Goal: Information Seeking & Learning: Learn about a topic

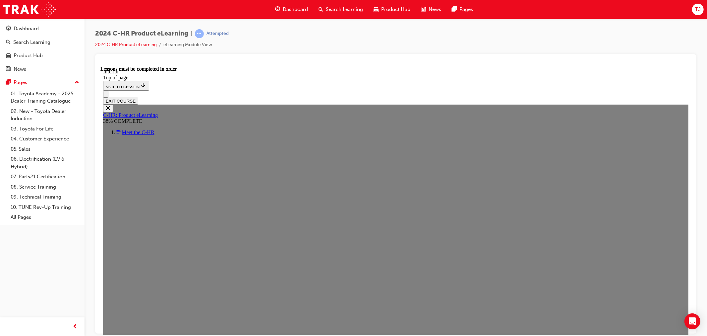
scroll to position [385, 0]
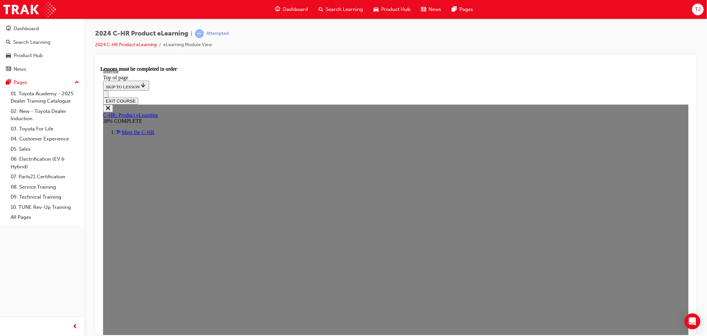
scroll to position [384, 0]
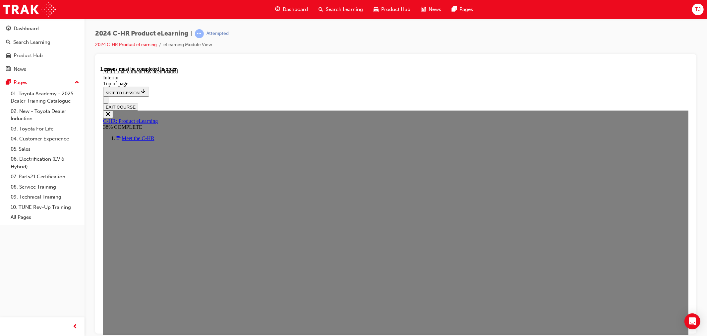
scroll to position [730, 0]
drag, startPoint x: 351, startPoint y: 242, endPoint x: 354, endPoint y: 246, distance: 5.4
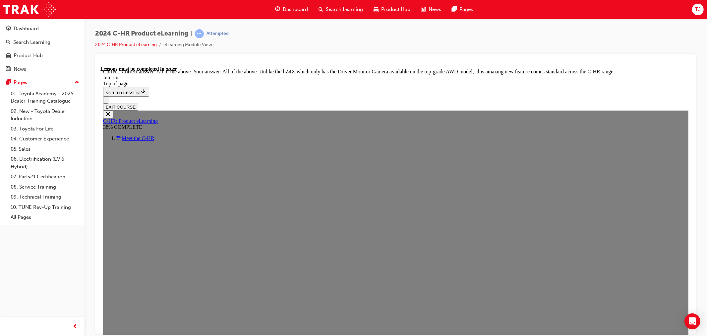
scroll to position [1158, 0]
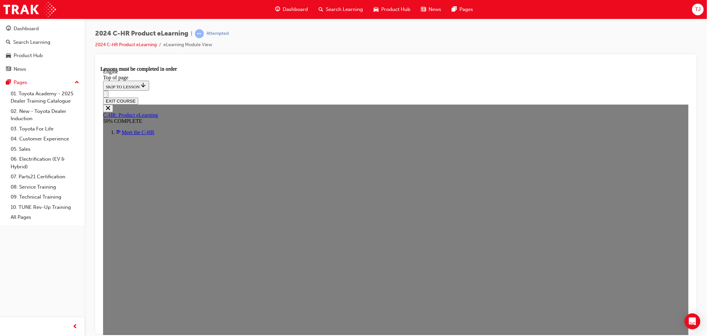
scroll to position [23, 0]
click at [108, 90] on button "Open navigation menu" at bounding box center [105, 93] width 5 height 7
click at [110, 105] on icon "Close navigation menu" at bounding box center [108, 107] width 4 height 4
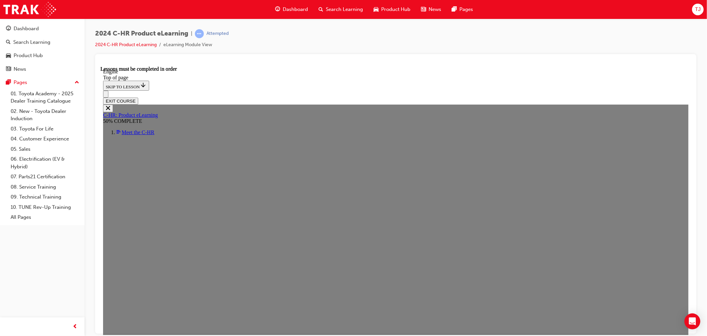
drag, startPoint x: 337, startPoint y: 134, endPoint x: 549, endPoint y: 181, distance: 217.9
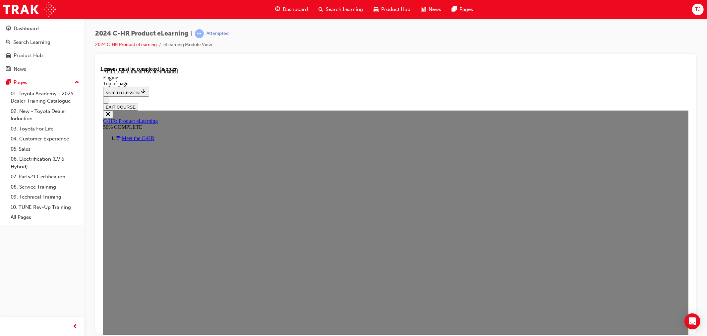
scroll to position [918, 0]
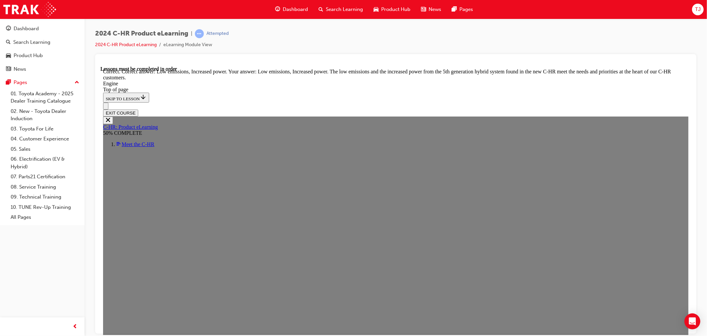
scroll to position [1692, 0]
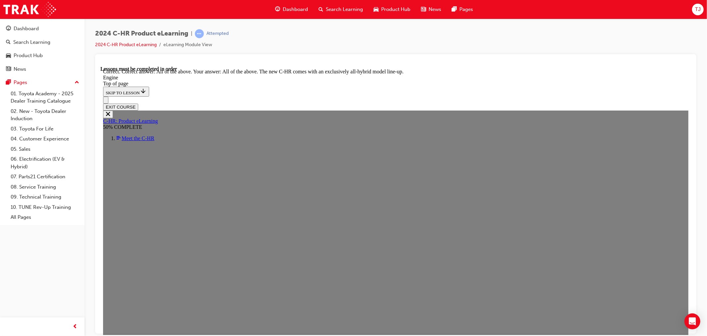
scroll to position [1793, 0]
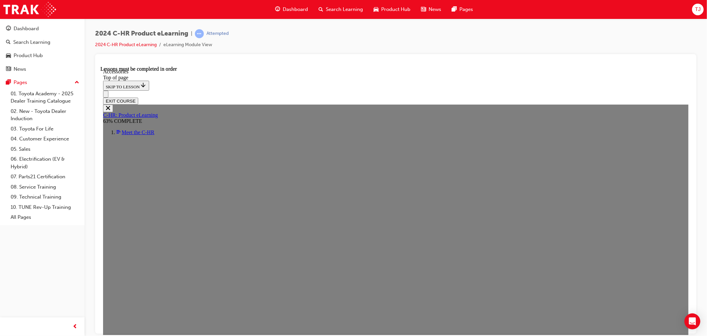
scroll to position [166, 0]
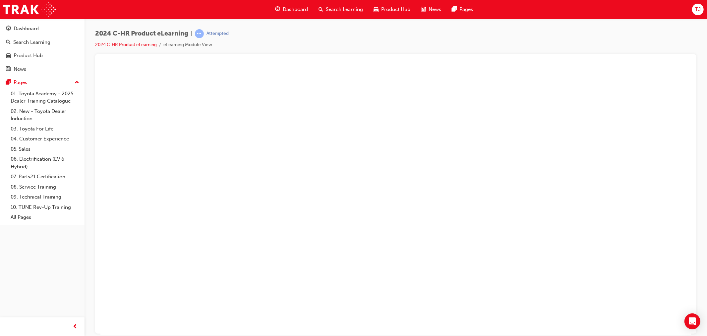
click at [496, 106] on button "Unzoom image" at bounding box center [395, 200] width 591 height 269
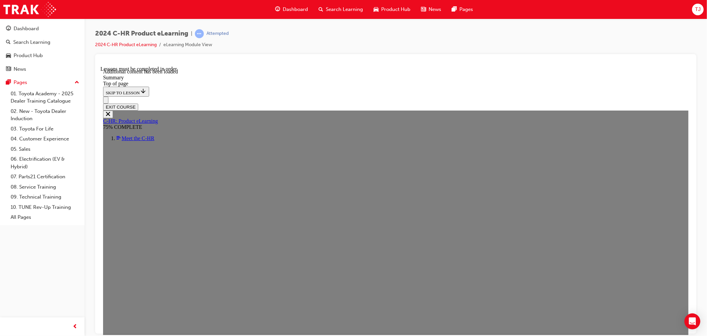
scroll to position [1078, 0]
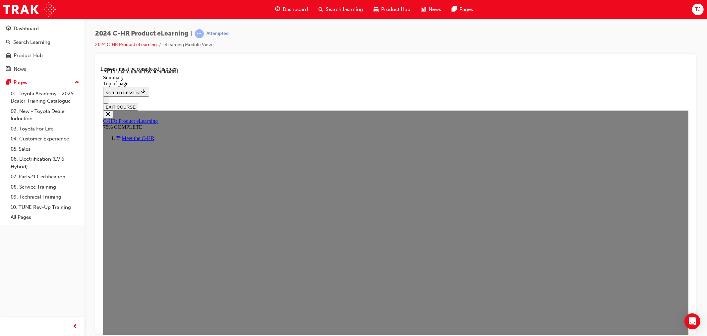
drag, startPoint x: 365, startPoint y: 271, endPoint x: 364, endPoint y: 260, distance: 11.1
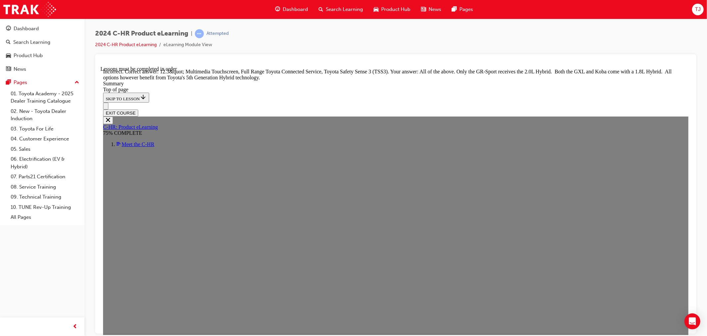
scroll to position [1165, 0]
drag, startPoint x: 352, startPoint y: 138, endPoint x: 355, endPoint y: 153, distance: 15.3
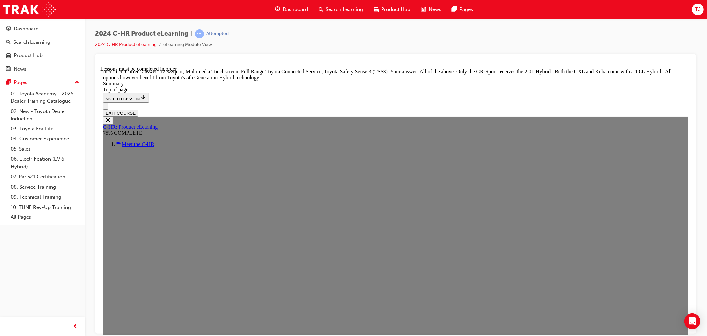
drag, startPoint x: 389, startPoint y: 228, endPoint x: 390, endPoint y: 231, distance: 3.7
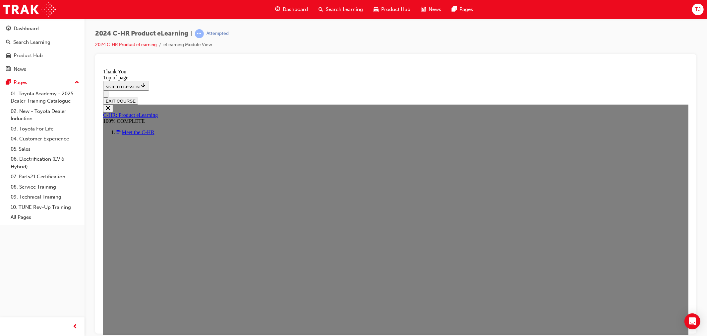
scroll to position [193, 0]
drag, startPoint x: 657, startPoint y: 70, endPoint x: 622, endPoint y: 87, distance: 38.9
click at [138, 97] on button "EXIT COURSE" at bounding box center [120, 100] width 35 height 7
click at [118, 40] on div "2024 C-HR Product eLearning | Passed 2024 C-HR Product eLearning eLearning Modu…" at bounding box center [158, 39] width 126 height 20
